Goal: Task Accomplishment & Management: Manage account settings

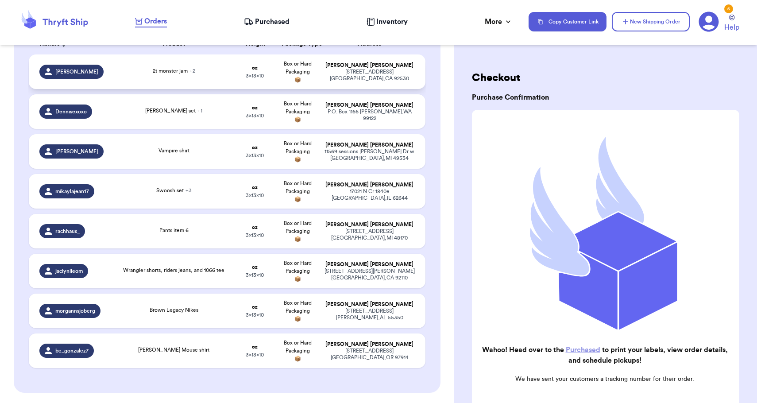
scroll to position [153, 0]
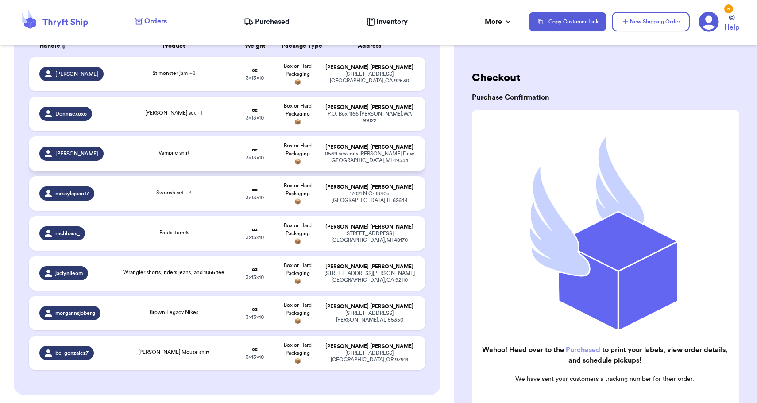
click at [142, 156] on div "Vampire shirt" at bounding box center [173, 154] width 109 height 10
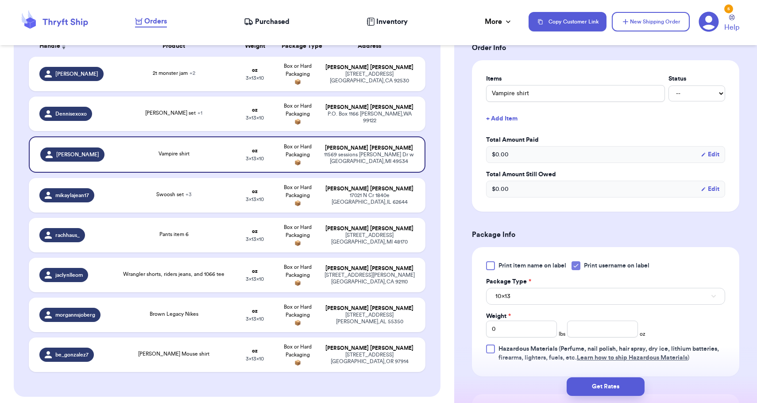
scroll to position [231, 0]
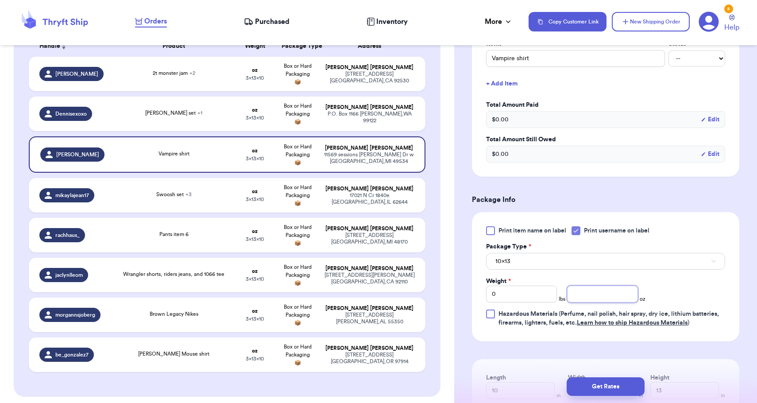
click at [620, 292] on input "number" at bounding box center [602, 293] width 71 height 17
type input "8"
click at [609, 267] on button "10x13" at bounding box center [605, 261] width 239 height 17
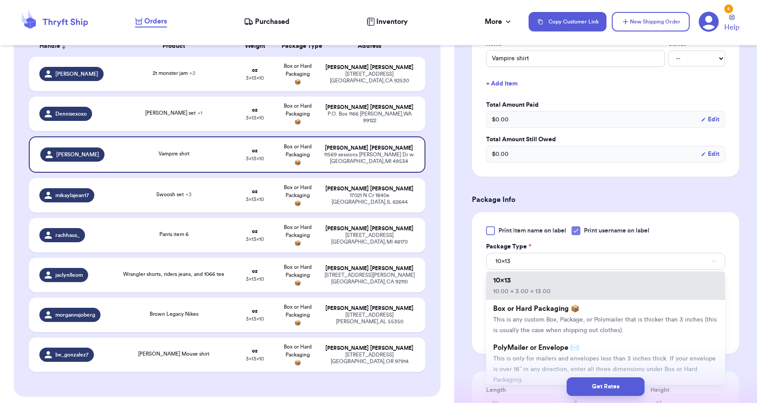
scroll to position [353, 0]
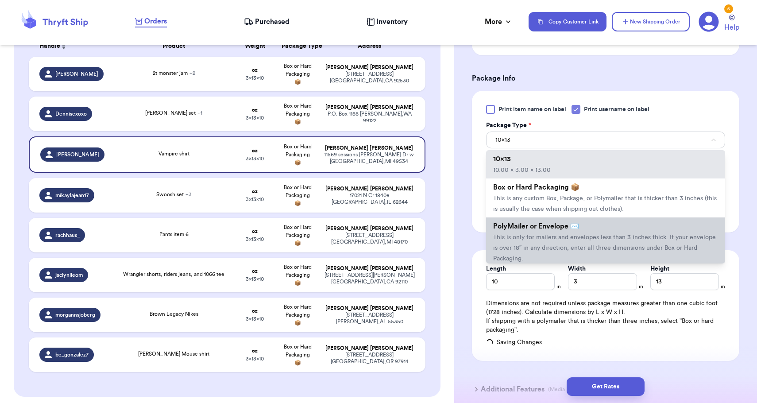
click at [582, 238] on span "This is only for mailers and envelopes less than 3 inches thick. If your envelo…" at bounding box center [604, 247] width 223 height 27
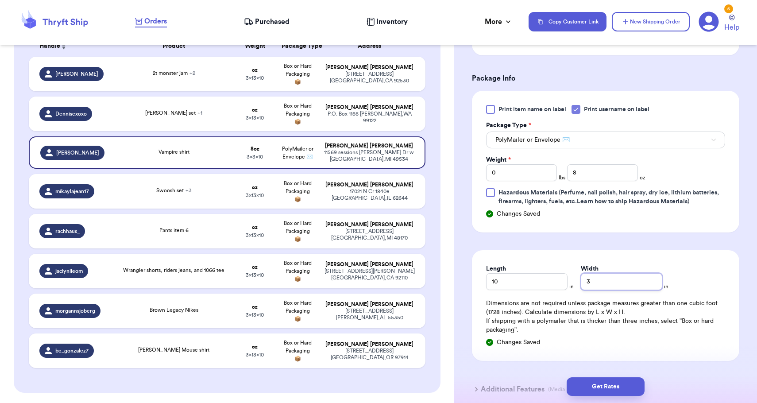
click at [618, 280] on input "3" at bounding box center [620, 281] width 81 height 17
type input "8"
click at [626, 384] on button "Get Rates" at bounding box center [605, 386] width 78 height 19
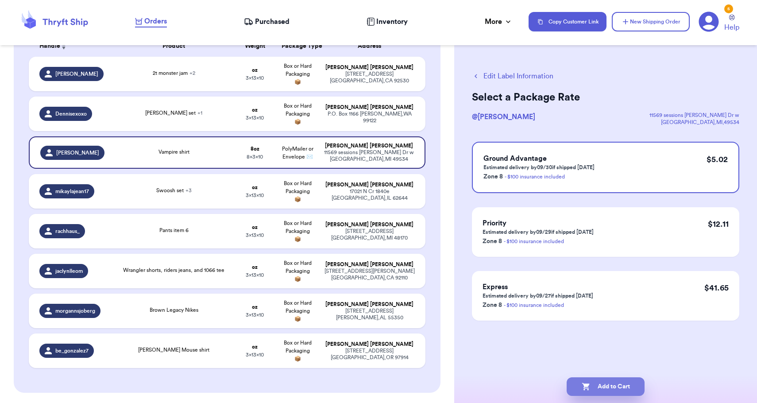
click at [626, 384] on button "Add to Cart" at bounding box center [605, 386] width 78 height 19
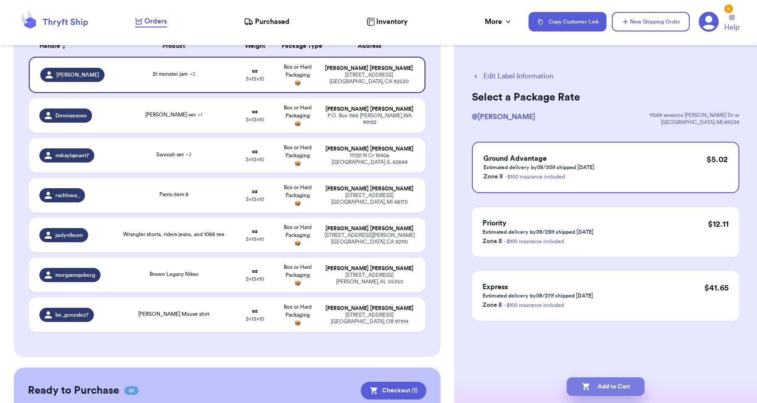
checkbox input "true"
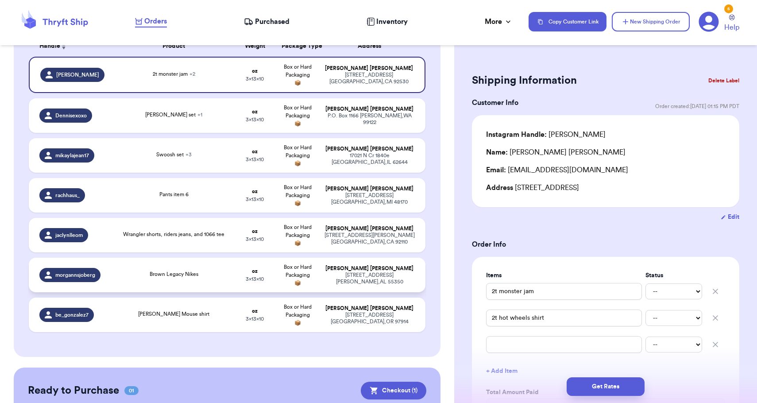
click at [216, 280] on div "Brown Legacy Nikes" at bounding box center [173, 275] width 109 height 10
type input "Brown Legacy Nikes"
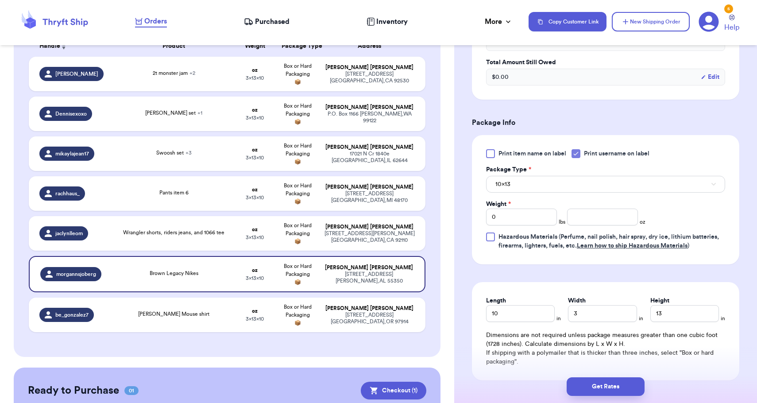
scroll to position [325, 0]
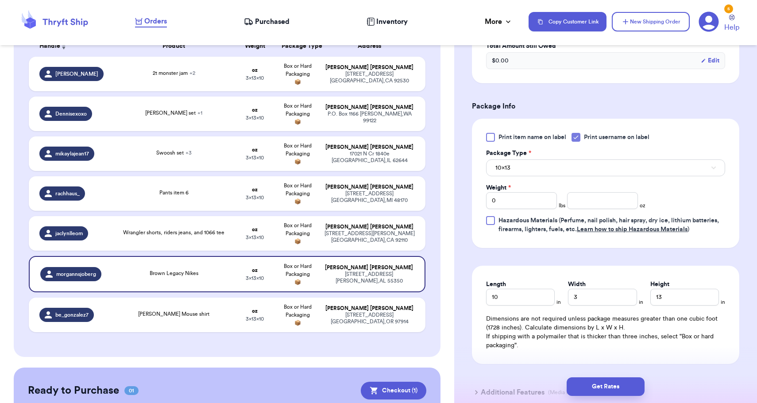
click at [592, 193] on div "Weight * 0 lbs oz" at bounding box center [565, 196] width 159 height 26
click at [592, 196] on input "number" at bounding box center [602, 200] width 71 height 17
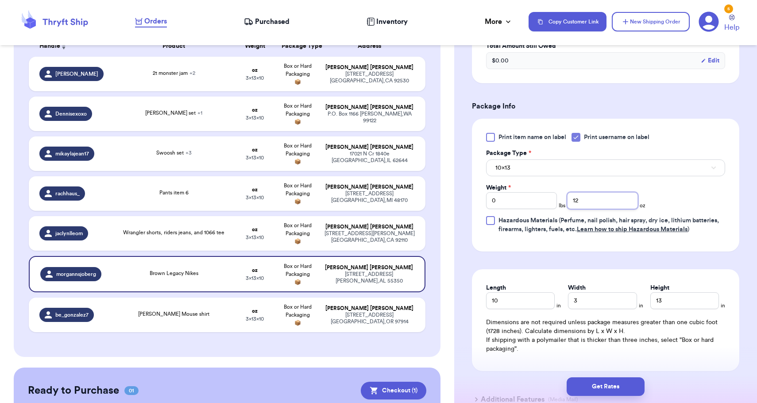
type input "12"
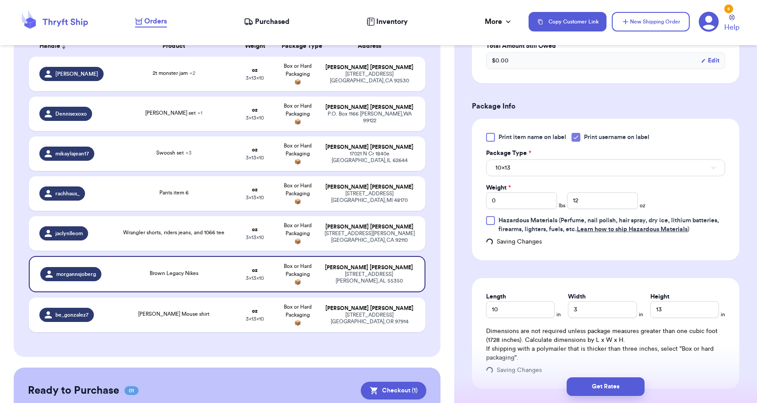
click at [587, 173] on button "10x13" at bounding box center [605, 167] width 239 height 17
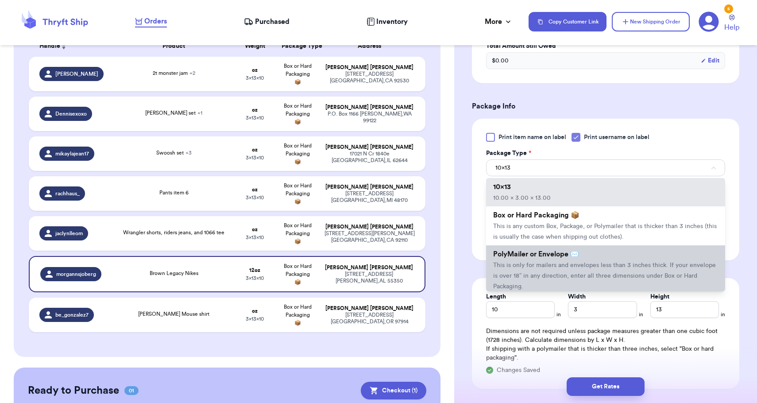
click at [558, 284] on li "PolyMailer or Envelope ✉️ This is only for mailers and envelopes less than 3 in…" at bounding box center [605, 270] width 239 height 50
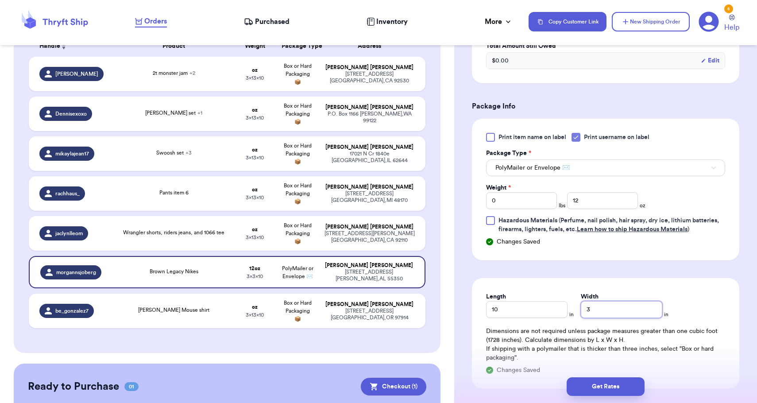
click at [598, 317] on input "3" at bounding box center [620, 309] width 81 height 17
type input "8"
click at [602, 399] on div "Get Rates" at bounding box center [605, 386] width 303 height 33
click at [602, 387] on button "Get Rates" at bounding box center [605, 386] width 78 height 19
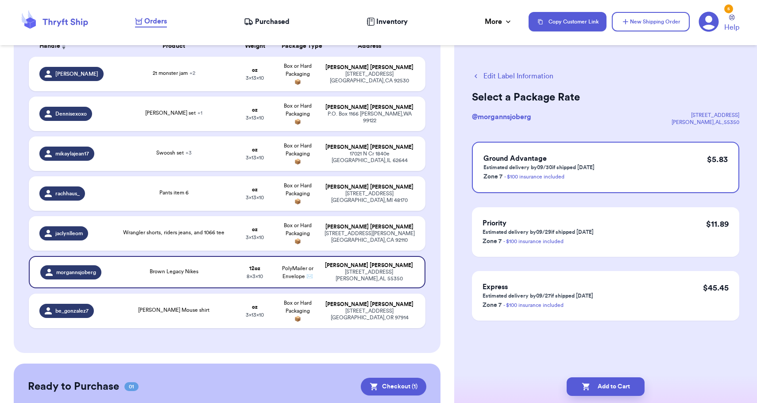
scroll to position [0, 0]
click at [602, 387] on button "Add to Cart" at bounding box center [605, 386] width 78 height 19
checkbox input "true"
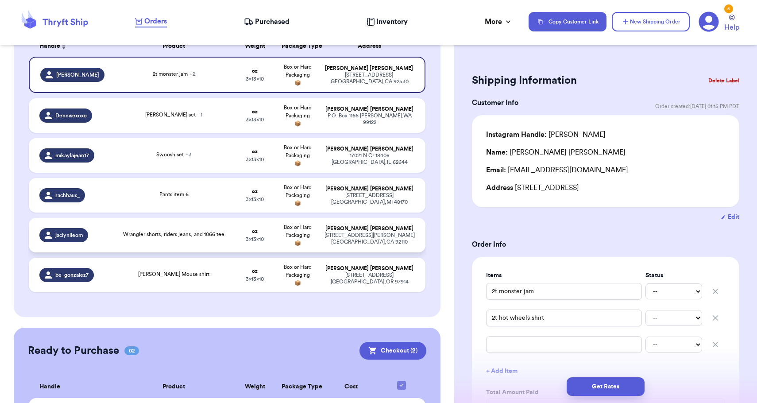
click at [253, 241] on td "oz 3 x 13 x 10" at bounding box center [254, 235] width 42 height 35
type input "Wrangler shorts, riders jeans, and 1066 tee"
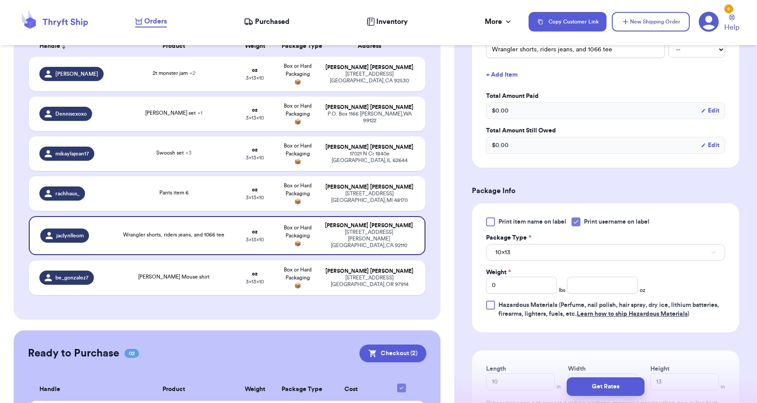
scroll to position [266, 0]
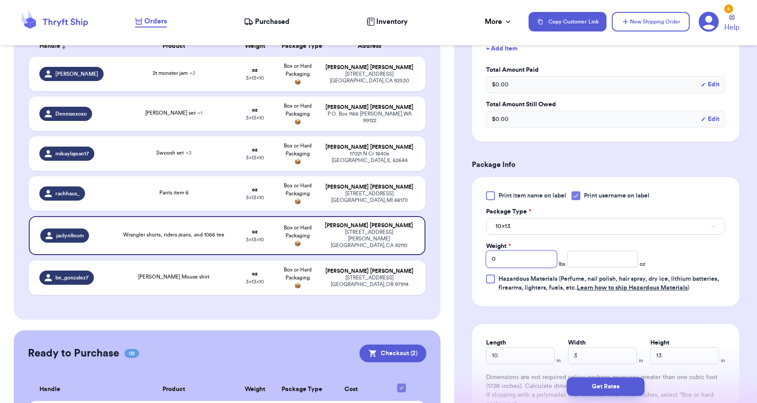
click at [542, 262] on input "0" at bounding box center [521, 258] width 71 height 17
type input "01"
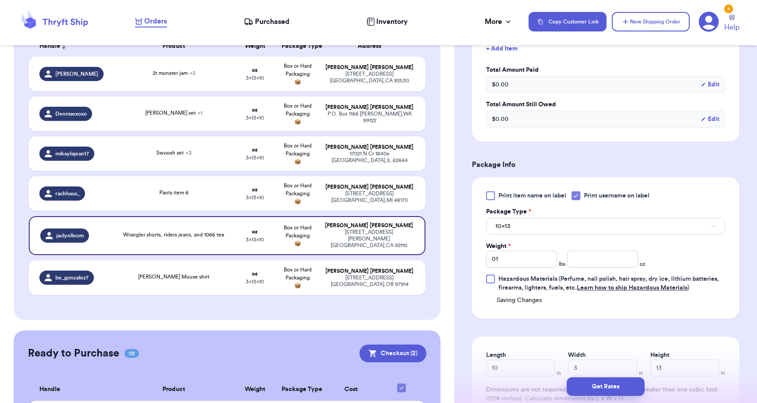
click at [541, 228] on button "10x13" at bounding box center [605, 226] width 239 height 17
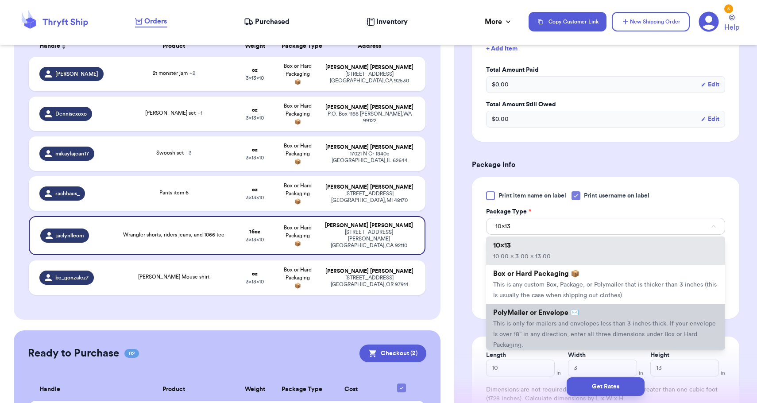
click at [523, 332] on li "PolyMailer or Envelope ✉️ This is only for mailers and envelopes less than 3 in…" at bounding box center [605, 328] width 239 height 50
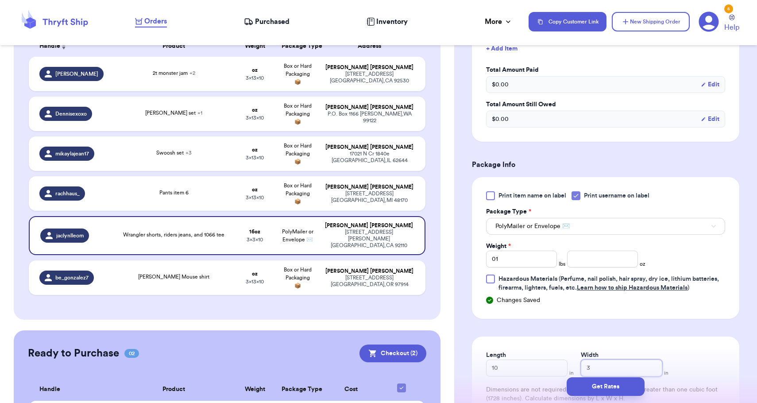
click at [580, 366] on input "3" at bounding box center [620, 367] width 81 height 17
type input "13"
click at [593, 387] on button "Get Rates" at bounding box center [605, 386] width 78 height 19
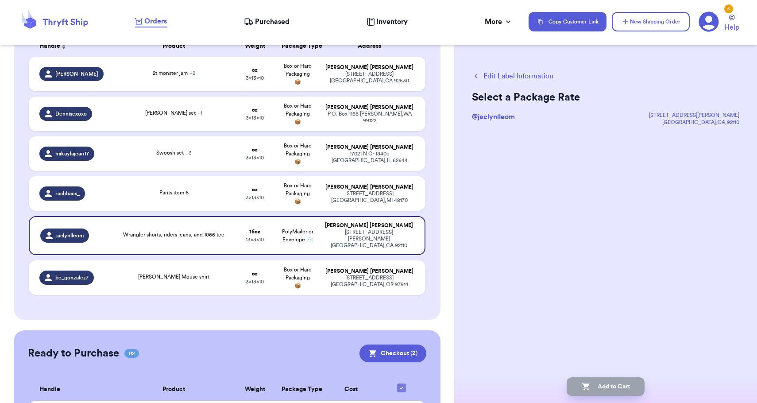
scroll to position [0, 0]
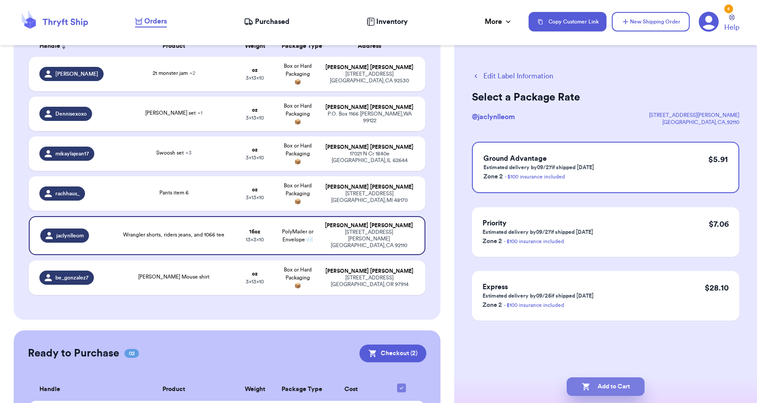
click at [593, 387] on button "Add to Cart" at bounding box center [605, 386] width 78 height 19
checkbox input "true"
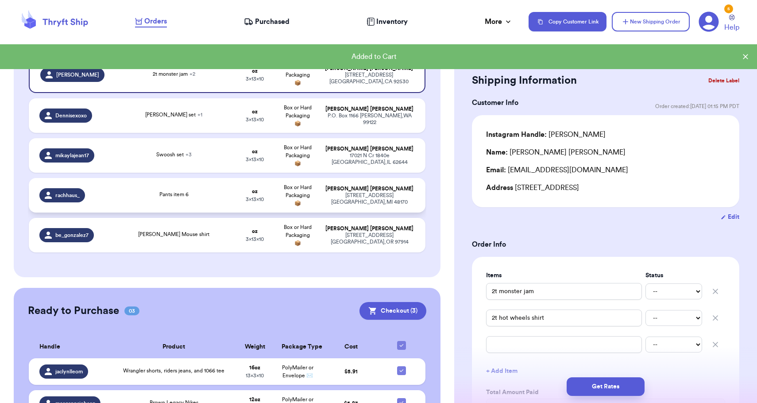
click at [346, 202] on div "[STREET_ADDRESS]" at bounding box center [369, 198] width 91 height 13
type input "Pants item 6"
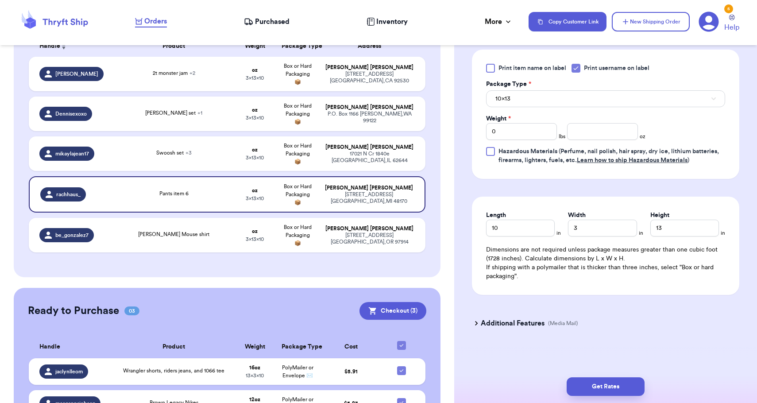
scroll to position [396, 0]
click at [597, 138] on input "number" at bounding box center [602, 131] width 71 height 17
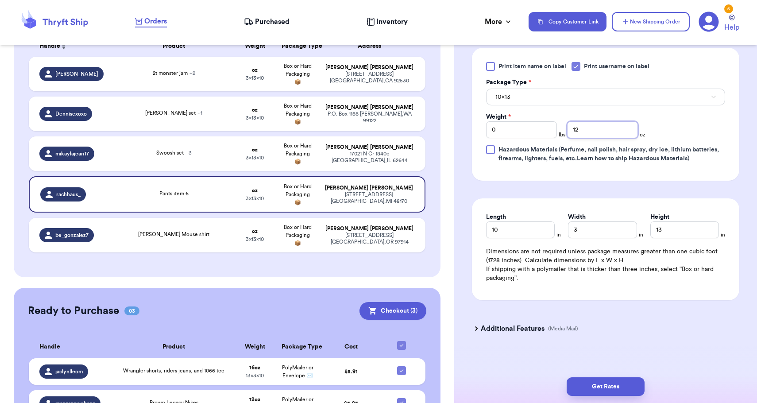
type input "12"
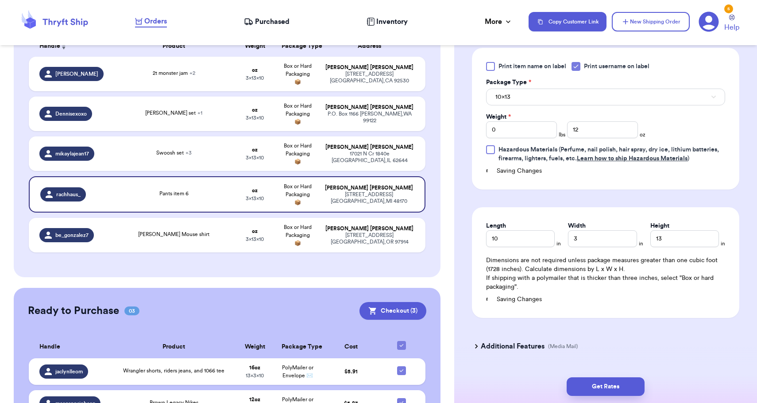
click at [601, 104] on button "10x13" at bounding box center [605, 96] width 239 height 17
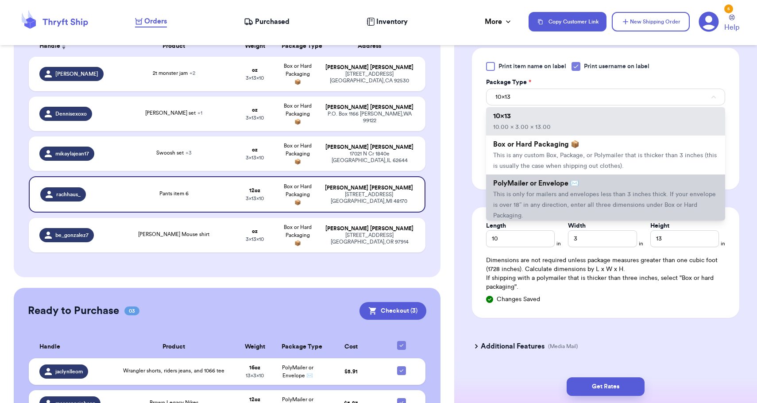
click at [581, 185] on li "PolyMailer or Envelope ✉️ This is only for mailers and envelopes less than 3 in…" at bounding box center [605, 199] width 239 height 50
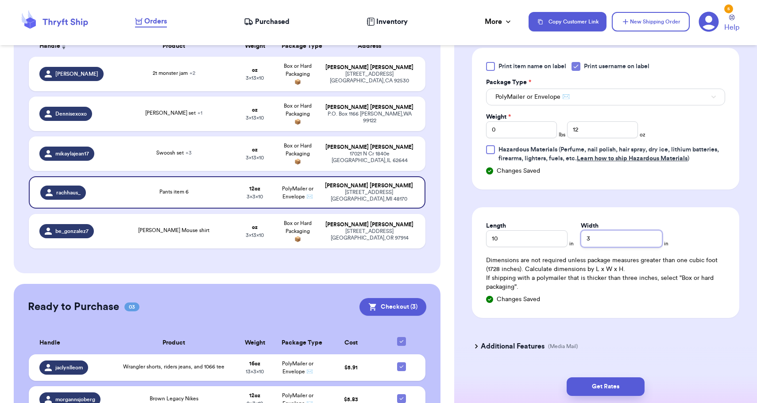
click at [596, 242] on input "3" at bounding box center [620, 238] width 81 height 17
type input "8"
click at [604, 389] on button "Get Rates" at bounding box center [605, 386] width 78 height 19
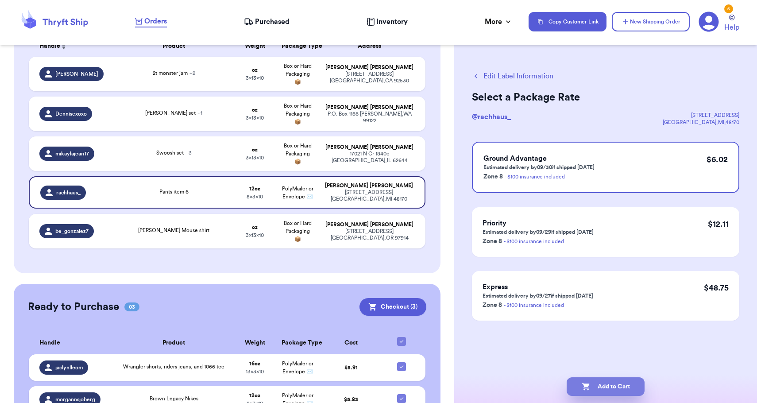
click at [604, 389] on button "Add to Cart" at bounding box center [605, 386] width 78 height 19
checkbox input "true"
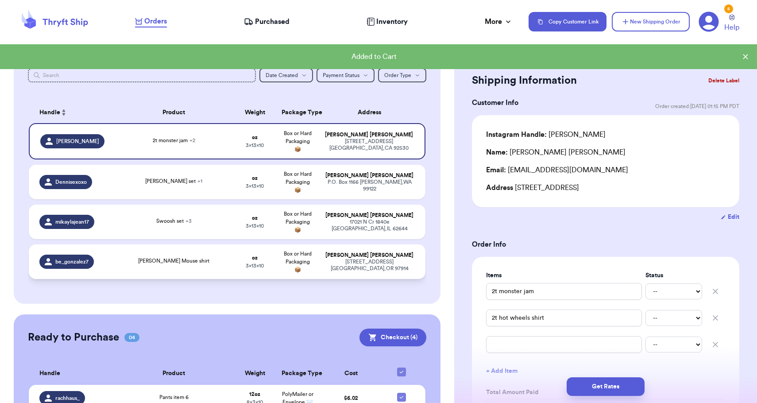
scroll to position [82, 0]
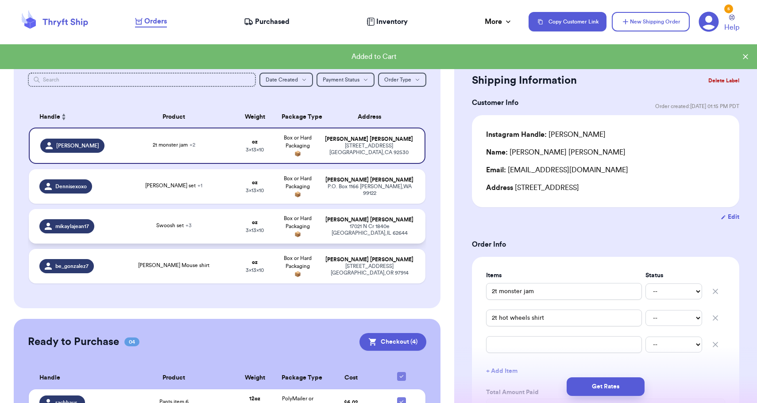
click at [288, 227] on td "Box or Hard Packaging 📦" at bounding box center [297, 226] width 42 height 35
type input "Swoosh set"
type input "Cotton on tan tshirt"
type input "Lil bipsy beige with black tshirt"
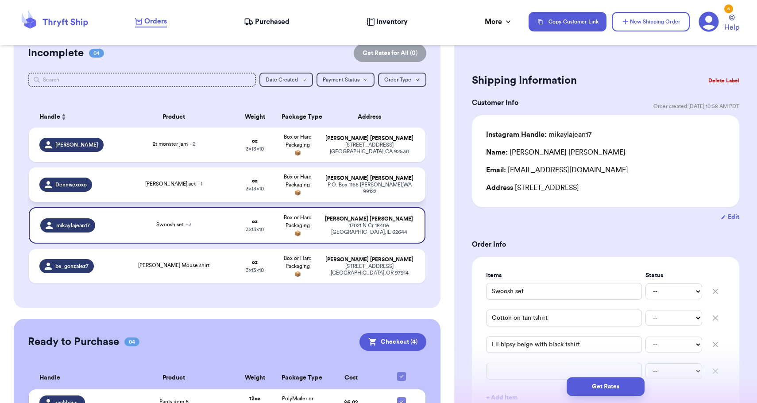
click at [292, 193] on td "Box or Hard Packaging 📦" at bounding box center [297, 184] width 42 height 35
type input "[PERSON_NAME] set"
type input "Checkered vans"
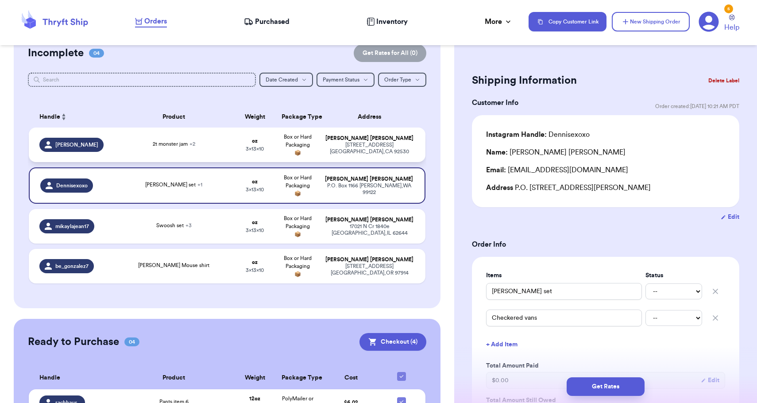
click at [276, 153] on td "oz 3 x 13 x 10" at bounding box center [254, 144] width 42 height 35
type input "2t monster jam"
type input "2t hot wheels shirt"
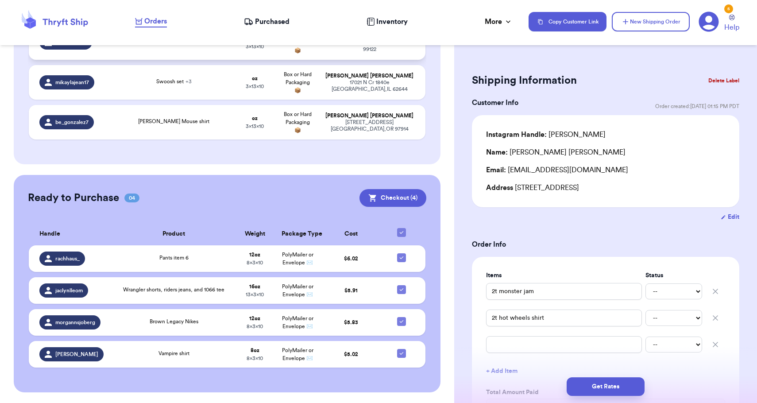
scroll to position [226, 0]
click at [396, 204] on button "Checkout ( 4 )" at bounding box center [392, 198] width 67 height 18
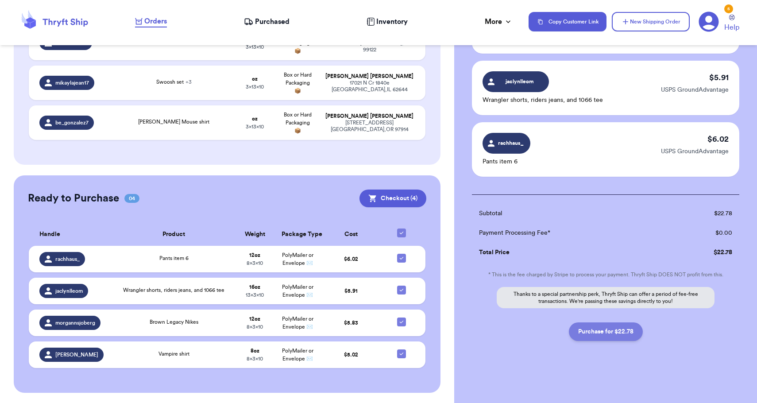
scroll to position [172, 0]
click at [622, 330] on button "Purchase for $22.78" at bounding box center [605, 331] width 74 height 19
checkbox input "false"
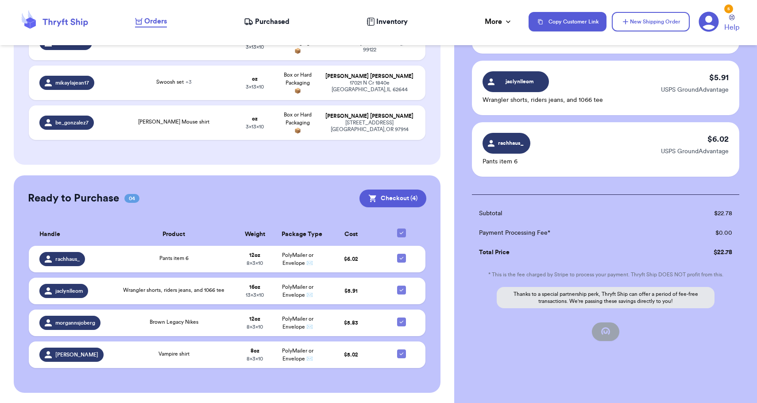
checkbox input "false"
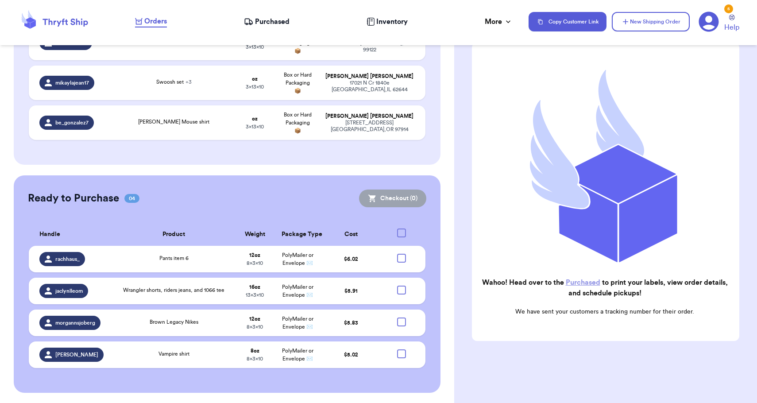
scroll to position [67, 0]
checkbox input "true"
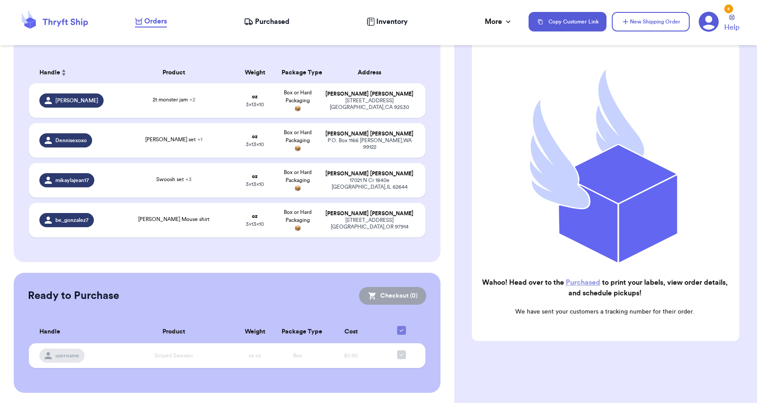
click at [582, 283] on link "Purchased" at bounding box center [582, 282] width 35 height 7
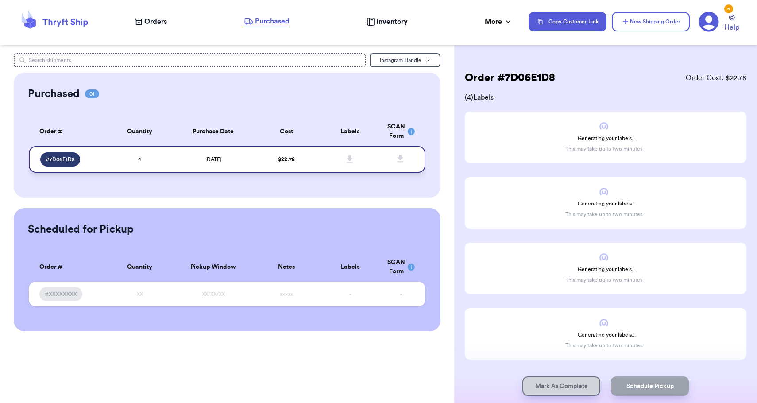
click at [399, 162] on icon at bounding box center [400, 158] width 6 height 8
click at [350, 169] on span at bounding box center [349, 159] width 19 height 19
click at [396, 195] on div "Purchased 01 Order # Qty Labels SCAN # 7D06E1D8 4 Order # Quantity Purchase Dat…" at bounding box center [227, 135] width 426 height 125
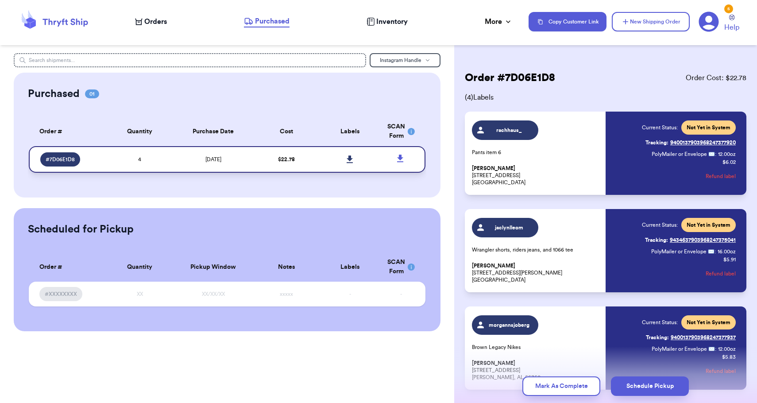
click at [349, 163] on icon at bounding box center [349, 159] width 6 height 8
click at [583, 381] on button "Mark As Complete" at bounding box center [561, 385] width 78 height 19
click at [158, 31] on nav "Orders Purchased Inventory More Stats Completed Orders Payments Payouts Copy Cu…" at bounding box center [441, 21] width 630 height 29
click at [158, 27] on span "Orders" at bounding box center [155, 21] width 23 height 11
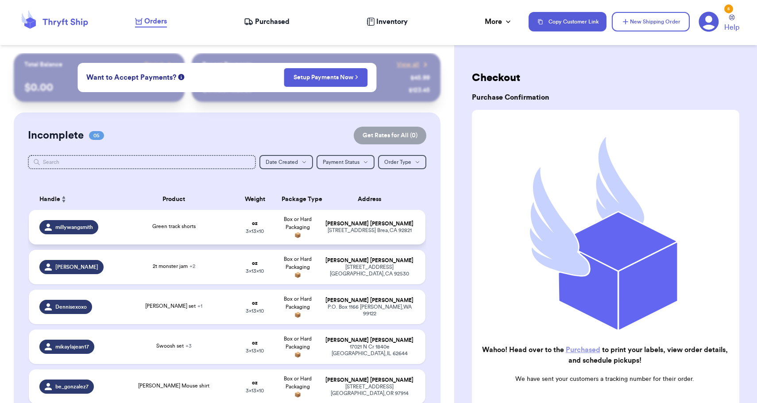
click at [264, 230] on td "oz 3 x 13 x 10" at bounding box center [254, 227] width 42 height 35
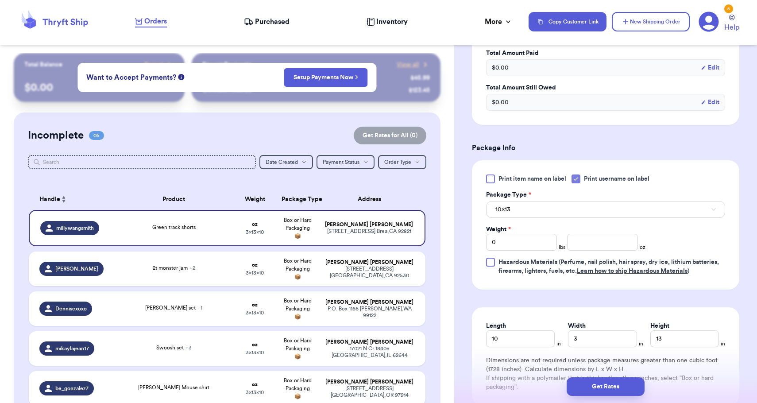
scroll to position [293, 0]
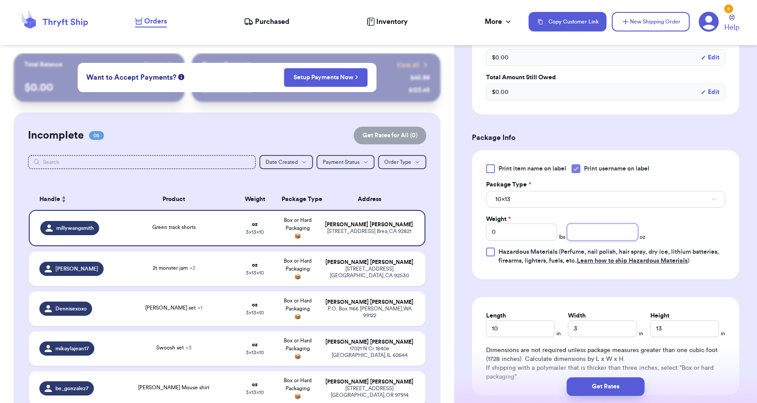
click at [603, 227] on input "number" at bounding box center [602, 231] width 71 height 17
type input "6"
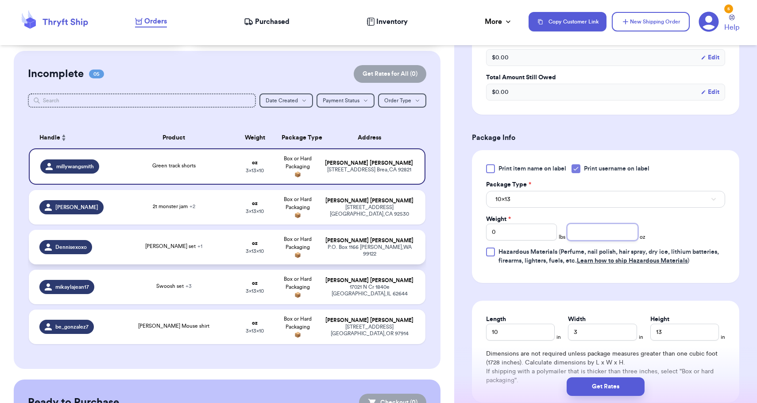
scroll to position [86, 0]
